Goal: Find specific page/section: Find specific page/section

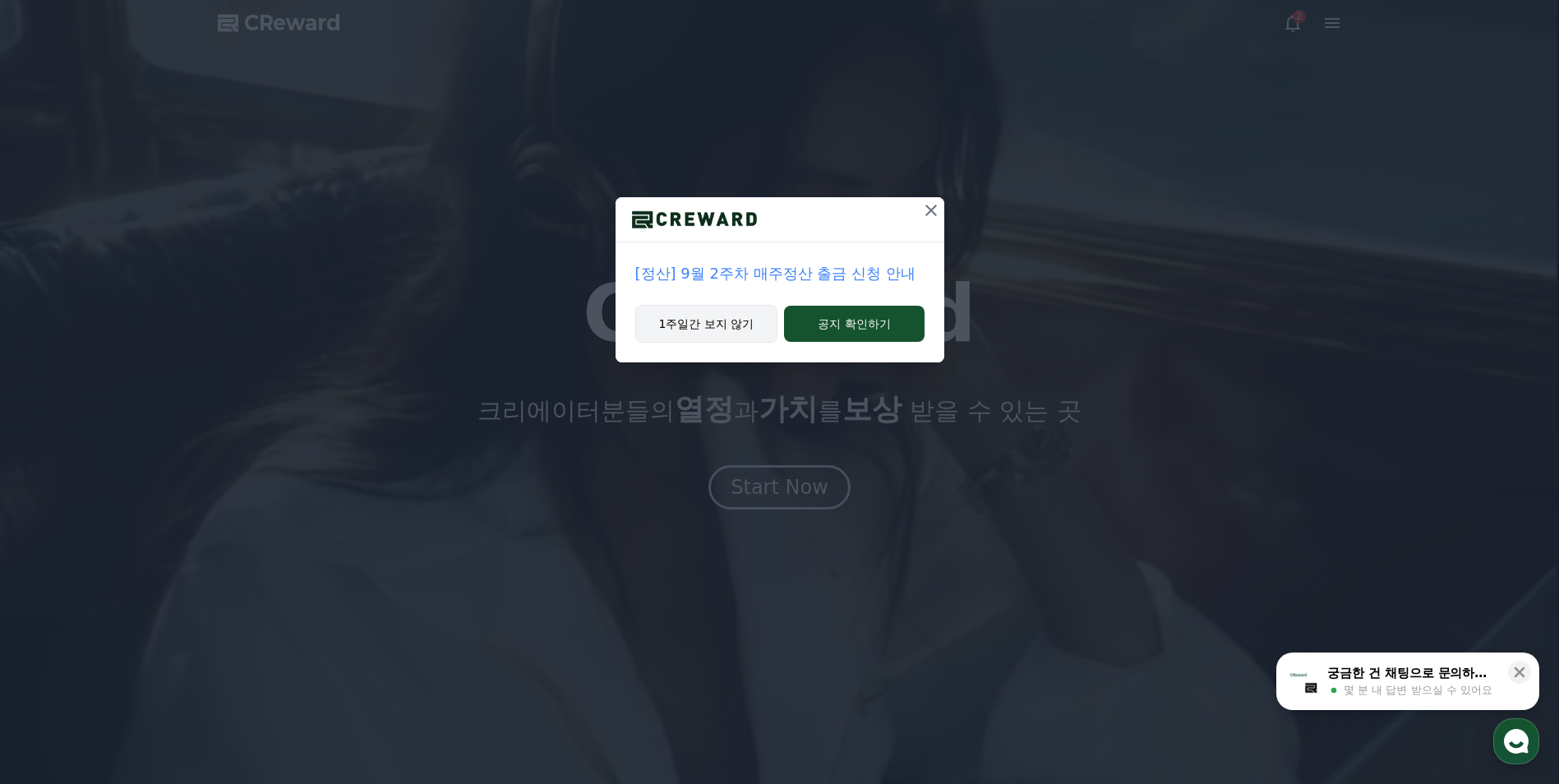
click at [722, 330] on button "1주일간 보지 않기" at bounding box center [706, 323] width 143 height 38
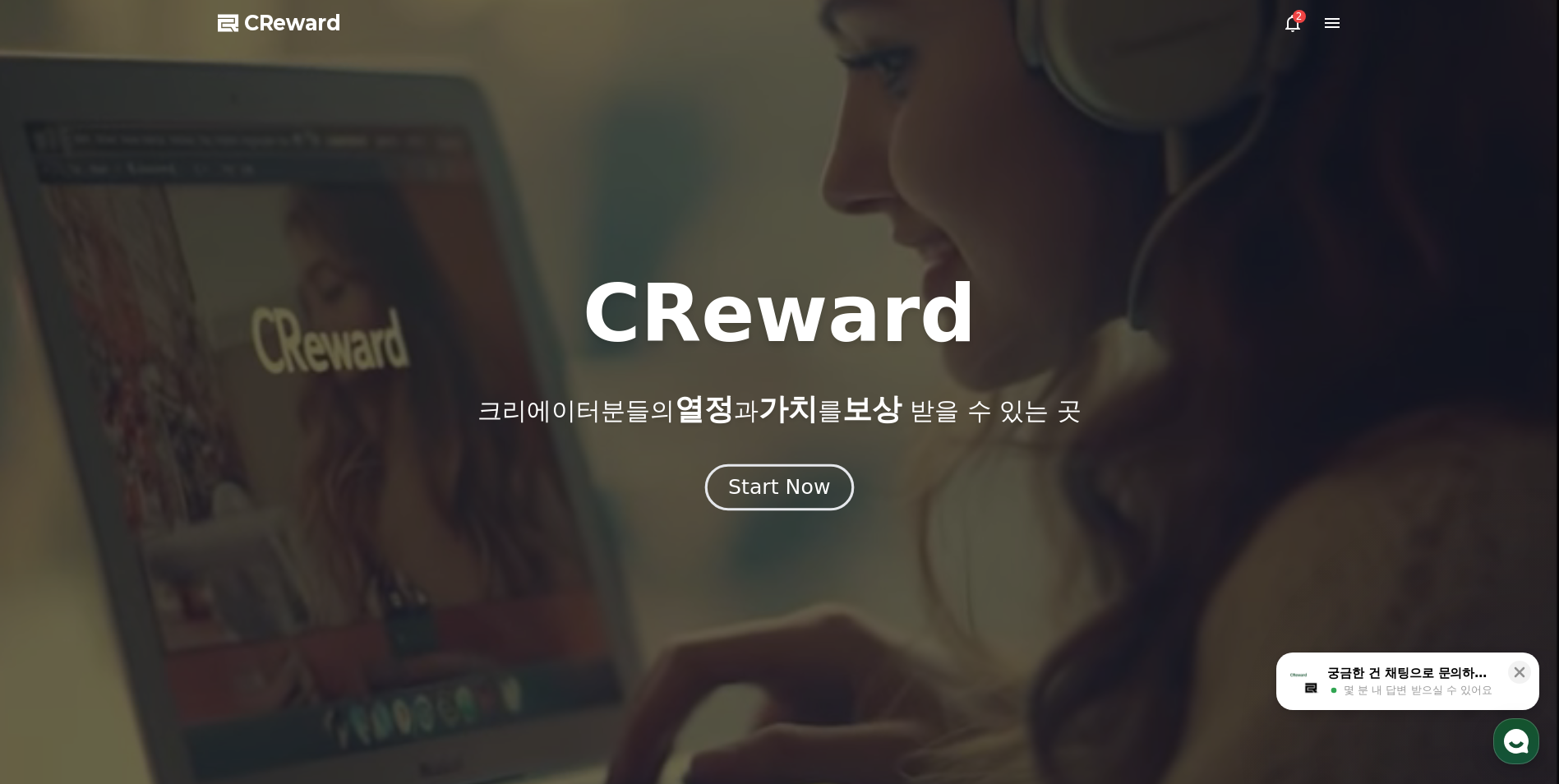
click at [781, 486] on div "Start Now" at bounding box center [780, 487] width 102 height 28
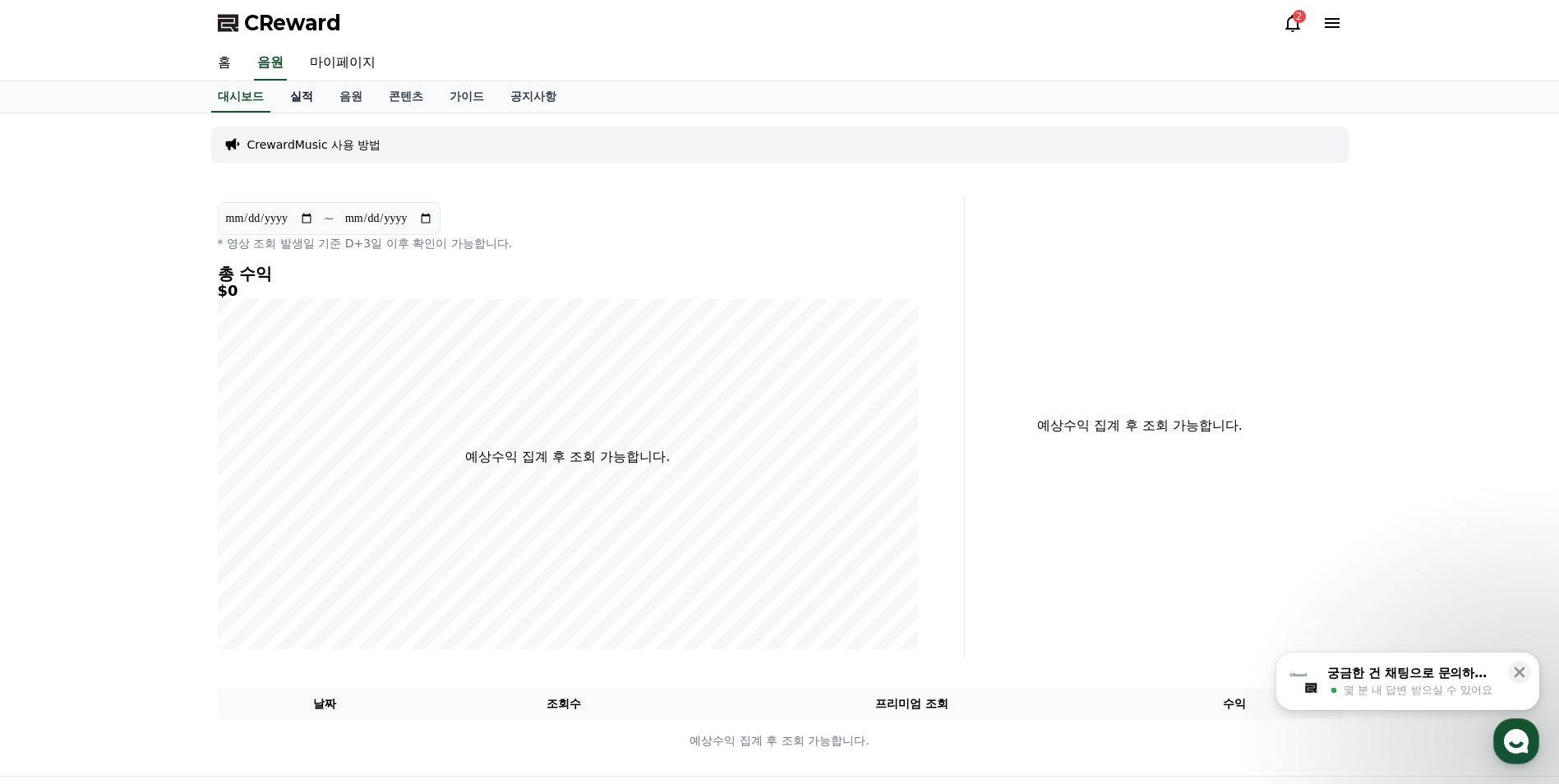
click at [316, 95] on link "실적" at bounding box center [301, 97] width 49 height 32
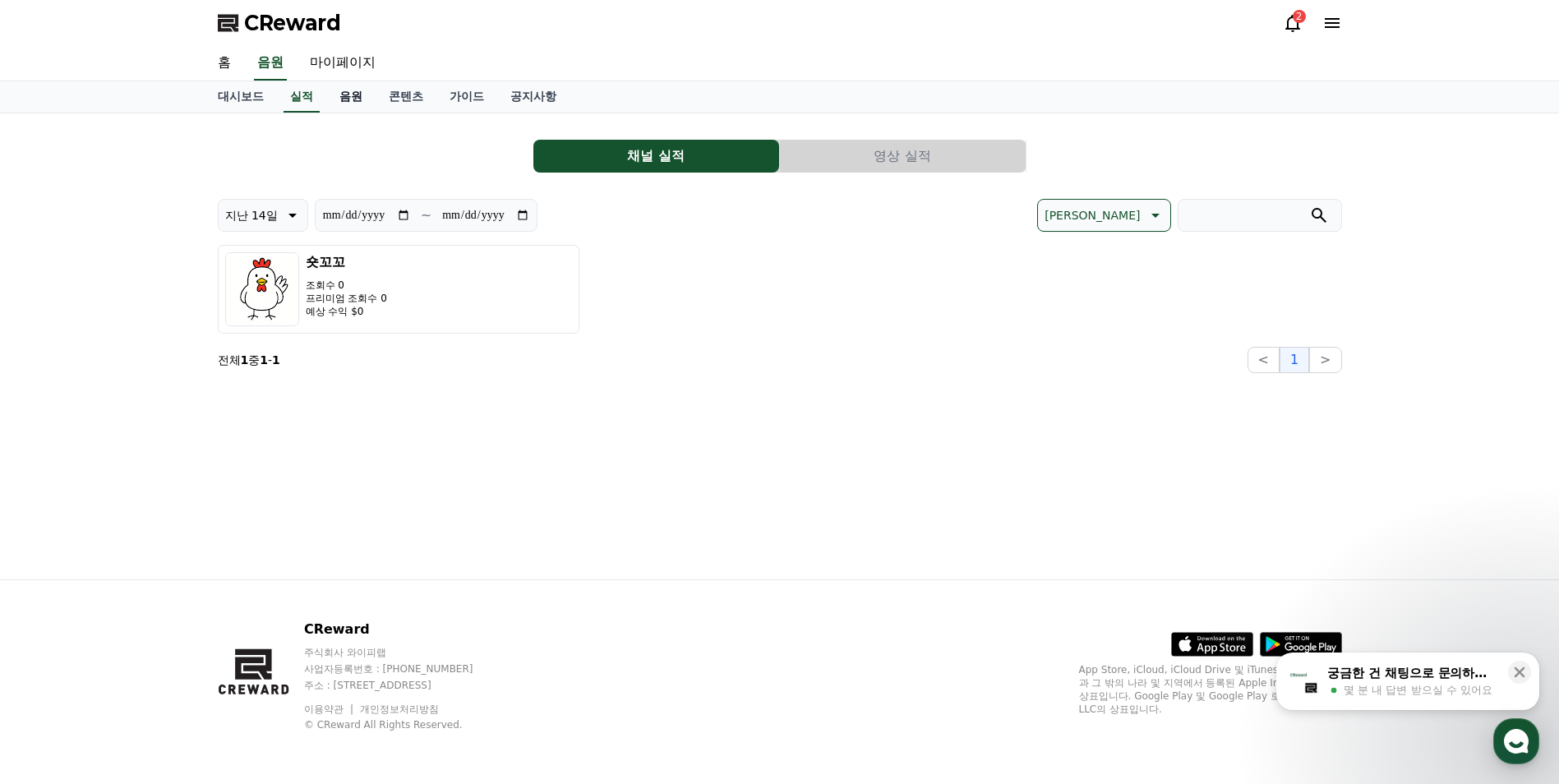
click at [349, 106] on link "음원" at bounding box center [350, 97] width 49 height 32
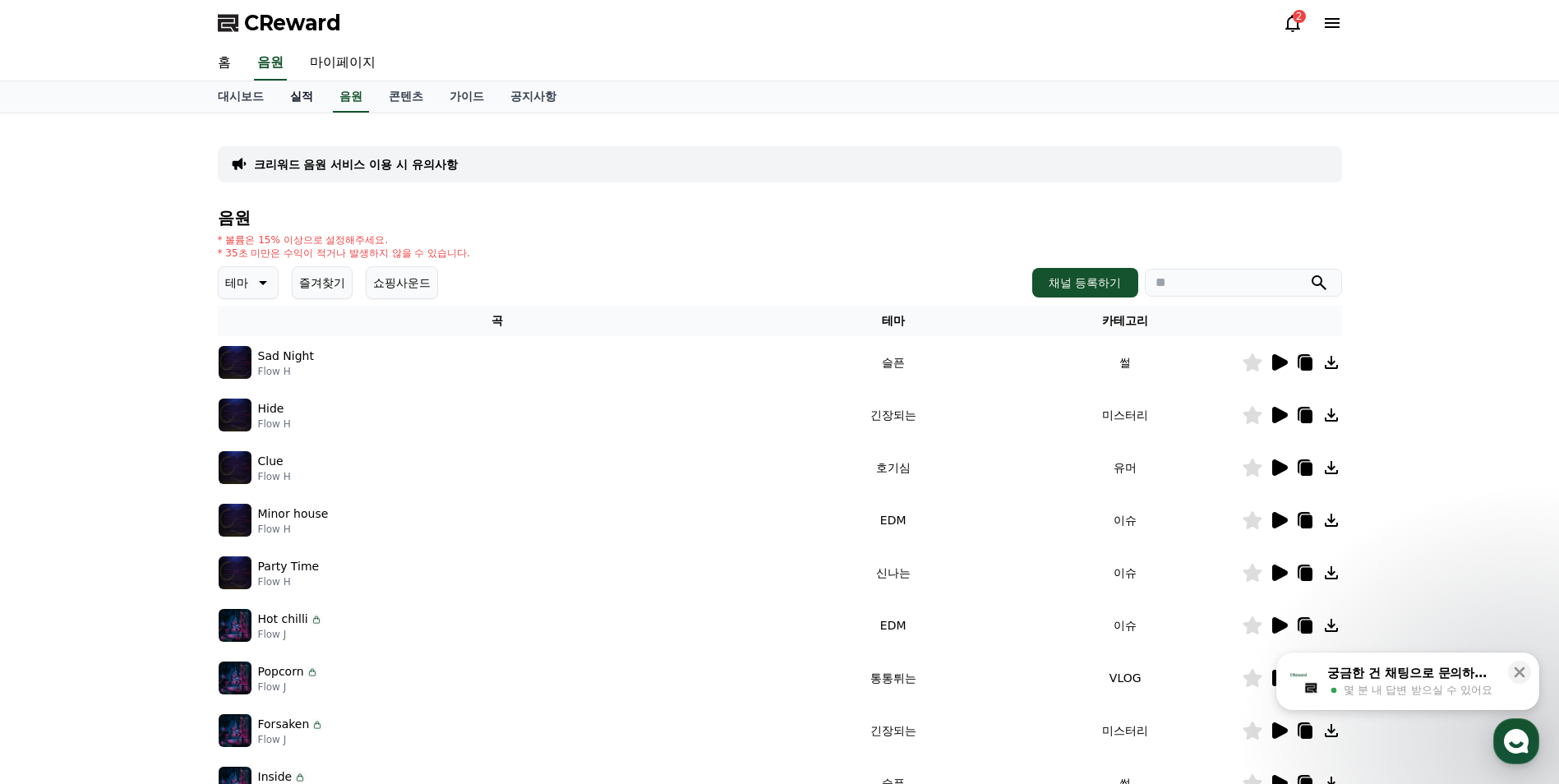
click at [294, 106] on link "실적" at bounding box center [301, 97] width 49 height 32
